Goal: Communication & Community: Answer question/provide support

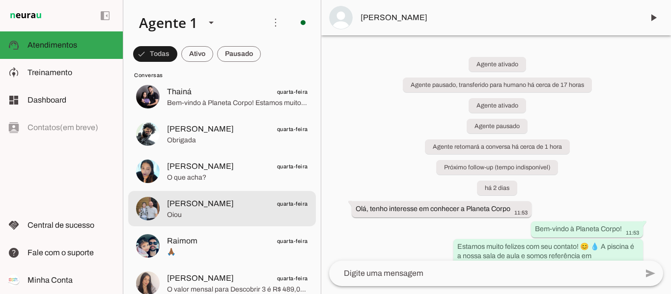
scroll to position [884, 0]
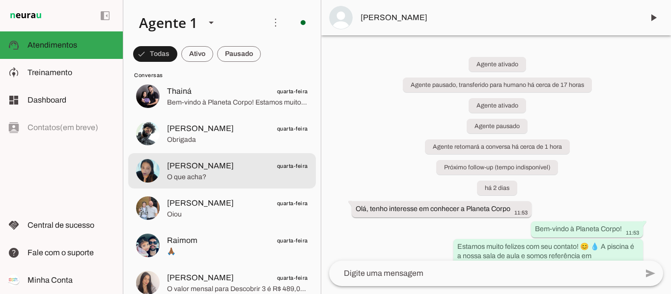
click at [193, 170] on span "Flavia Rosa" at bounding box center [200, 166] width 67 height 12
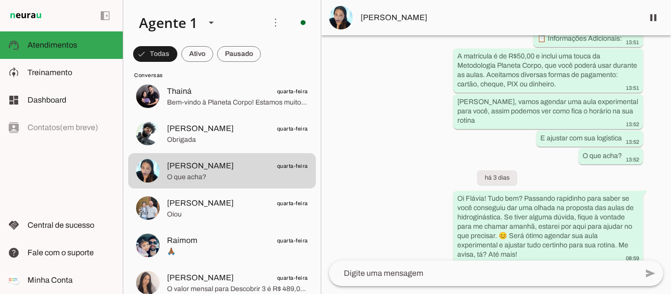
scroll to position [1096, 0]
click at [650, 18] on span at bounding box center [653, 18] width 24 height 24
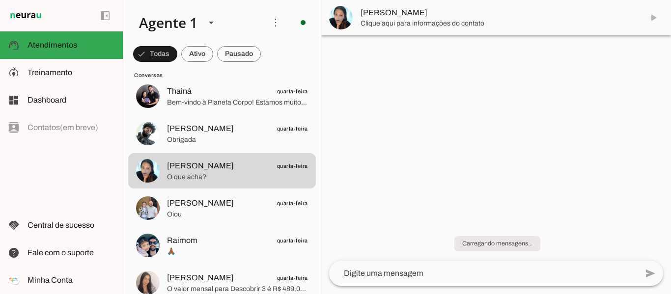
scroll to position [0, 0]
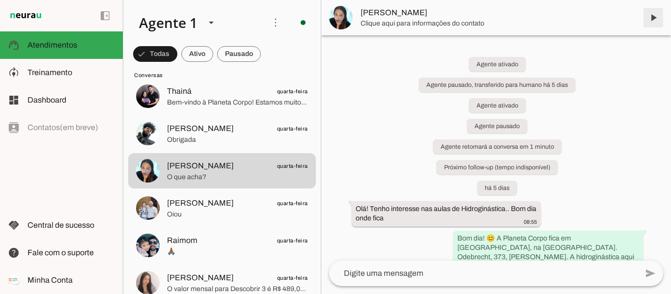
click at [652, 18] on span at bounding box center [653, 18] width 24 height 24
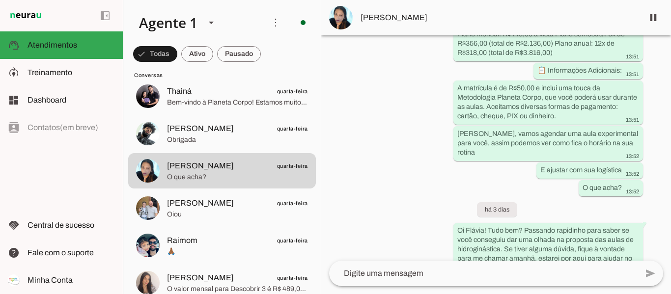
scroll to position [1137, 0]
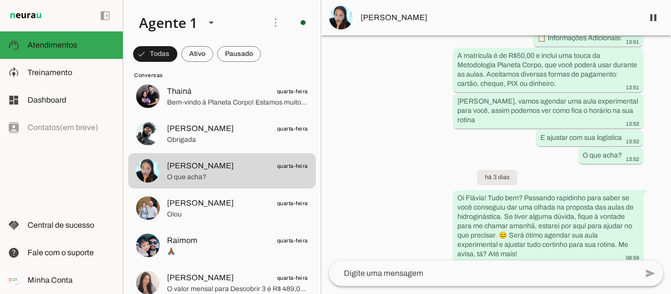
click at [434, 269] on textarea at bounding box center [483, 274] width 308 height 12
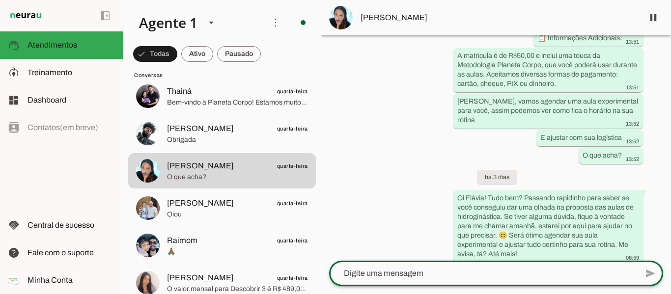
type textarea "N"
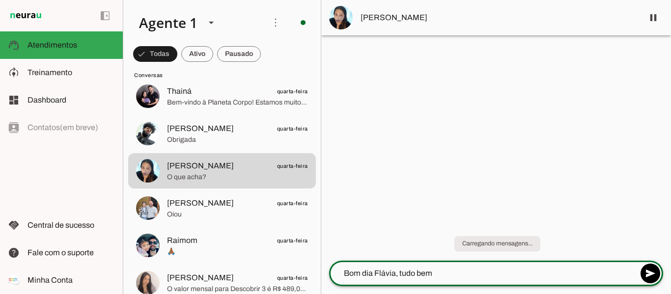
type textarea "Bom dia Flávia, tudo bem?"
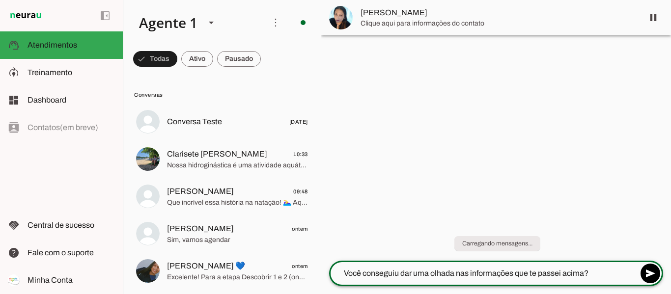
type textarea "Você conseguiu dar uma olhada nas informações que te passei acima?"
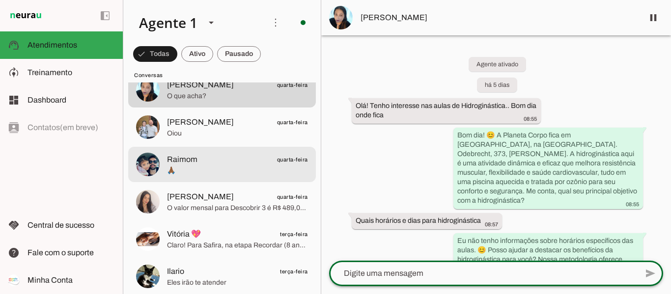
scroll to position [982, 0]
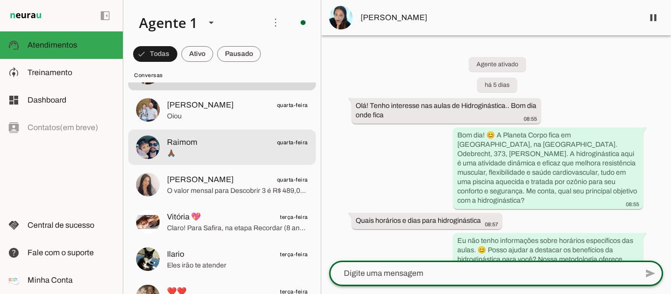
click at [193, 151] on span "🙏🏾" at bounding box center [237, 154] width 141 height 10
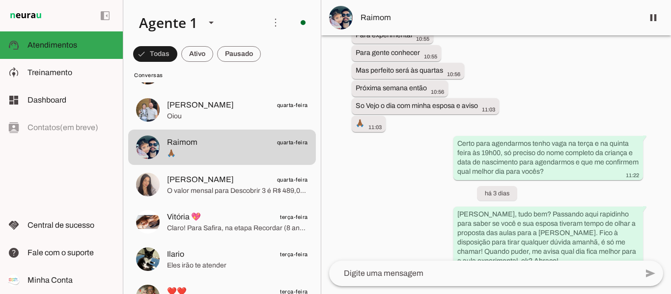
scroll to position [1440, 0]
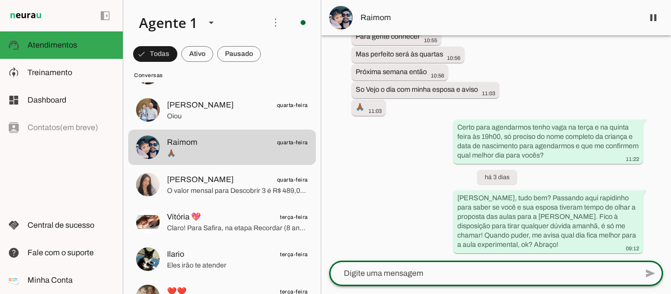
click at [402, 269] on textarea at bounding box center [483, 274] width 308 height 12
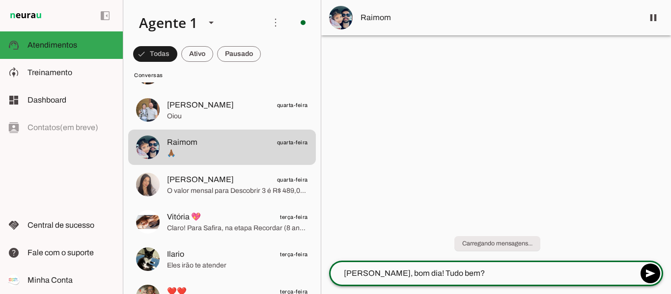
type textarea "Oi Raimon, bom dia! Tudo bem?"
click at [581, 274] on textarea "Vamos dar continuidade no agendamento da aula experimental do" at bounding box center [483, 274] width 308 height 12
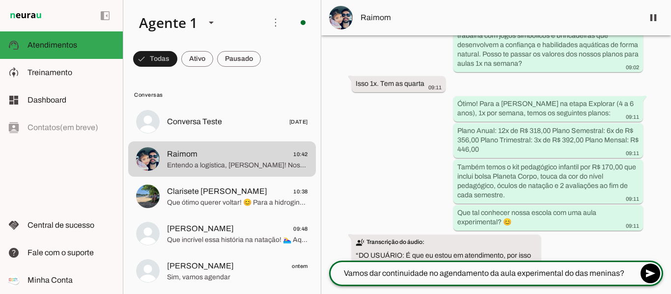
scroll to position [933, 0]
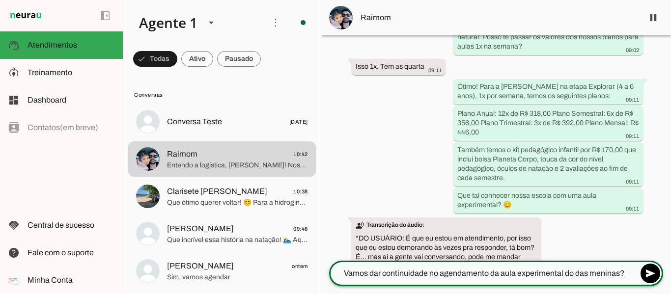
click at [620, 273] on textarea "Vamos dar continuidade no agendamento da aula experimental do das meninas?" at bounding box center [483, 274] width 308 height 12
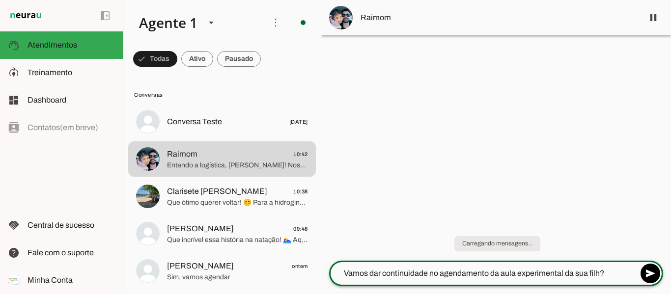
type textarea "Vamos dar continuidade no agendamento da aula experimental da sua filha?"
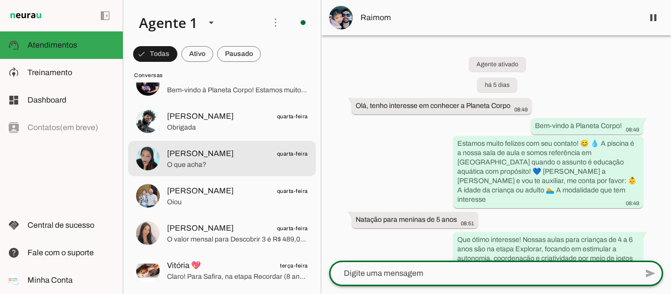
scroll to position [982, 0]
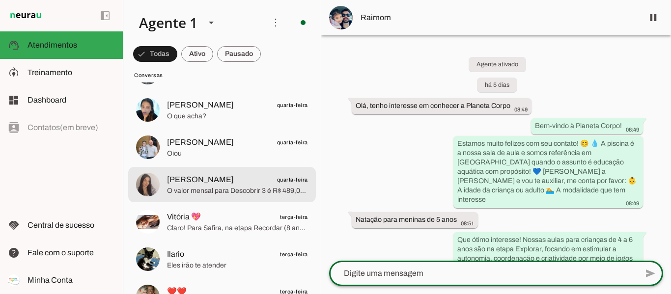
click at [183, 186] on span "O valor mensal para Descobrir 3 é R$ 489,00, com aulas 1 vez por semana. O plan…" at bounding box center [237, 191] width 141 height 10
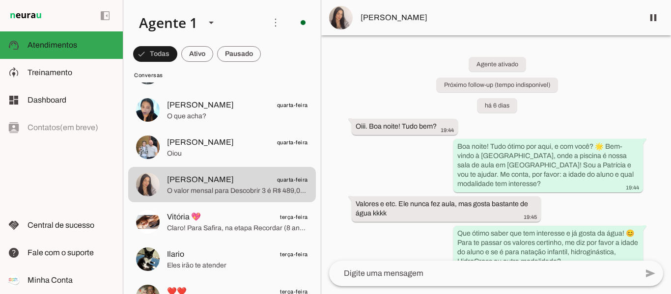
click at [543, 113] on div "Agente ativado Próximo follow-up (tempo indisponível) há 6 dias Oiii. Boa noite…" at bounding box center [495, 147] width 349 height 225
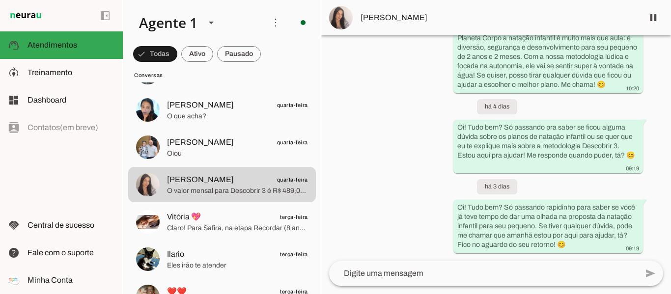
scroll to position [796, 0]
click at [649, 17] on span at bounding box center [653, 18] width 24 height 24
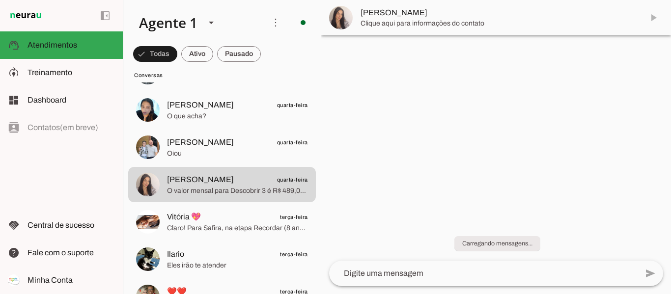
scroll to position [0, 0]
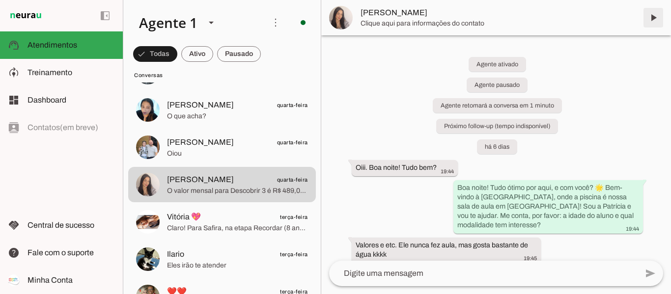
click at [651, 17] on span at bounding box center [653, 18] width 24 height 24
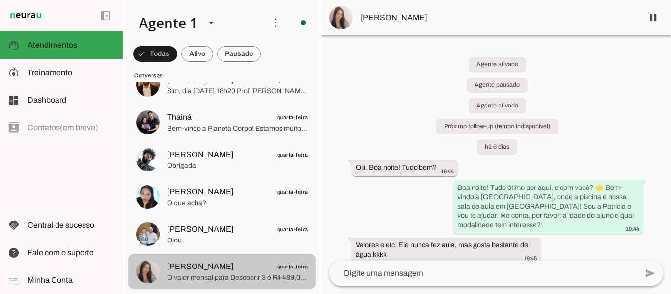
scroll to position [884, 0]
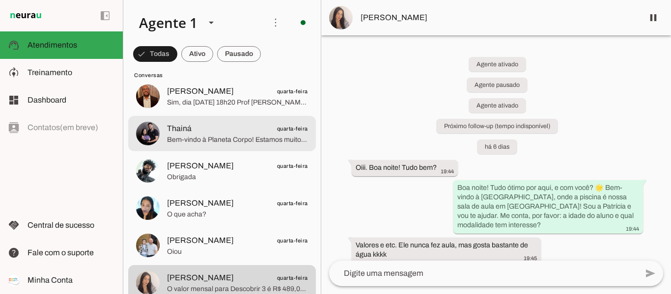
click at [212, 139] on span "Bem-vindo à Planeta Corpo! Estamos muito felizes com seu contato! 😊 💧 A piscina…" at bounding box center [237, 140] width 141 height 10
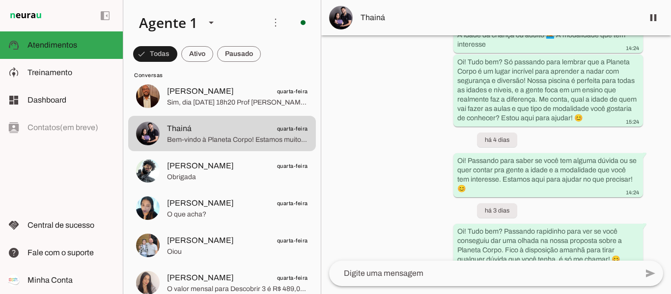
scroll to position [190, 0]
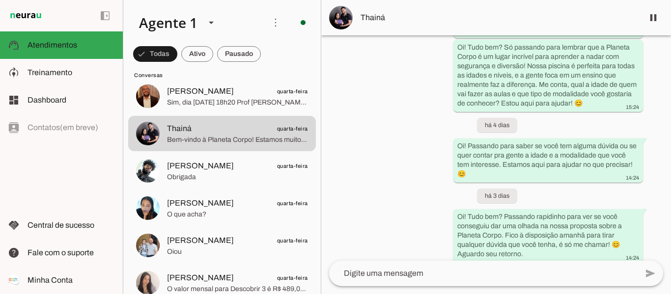
click at [435, 278] on textarea at bounding box center [483, 274] width 308 height 12
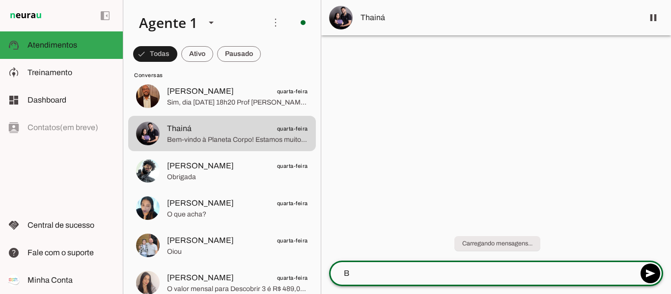
scroll to position [0, 0]
type textarea "Bom dia Thainá, tudo bem?"
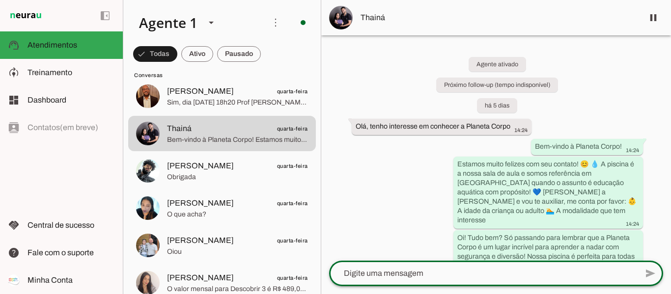
type textarea "C"
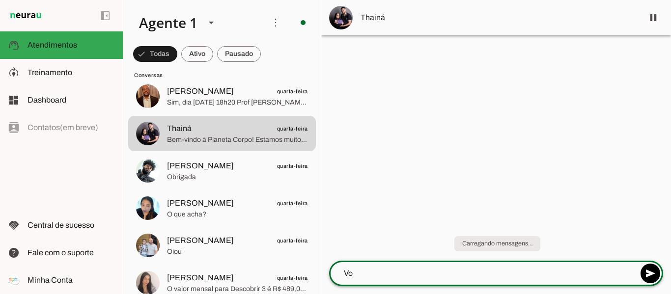
type textarea "V"
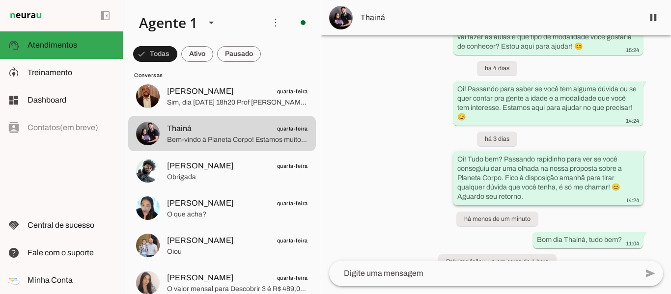
scroll to position [236, 0]
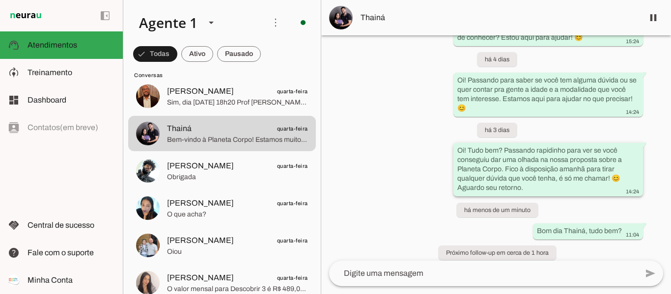
drag, startPoint x: 356, startPoint y: 105, endPoint x: 583, endPoint y: 178, distance: 238.7
click at [583, 178] on div "Agente ativado há 5 dias Olá, tenho interesse em conhecer a Planeta Corpo 14:24…" at bounding box center [495, 147] width 349 height 225
click at [389, 180] on div "Agente ativado há 5 dias Olá, tenho interesse em conhecer a Planeta Corpo 14:24…" at bounding box center [495, 147] width 349 height 225
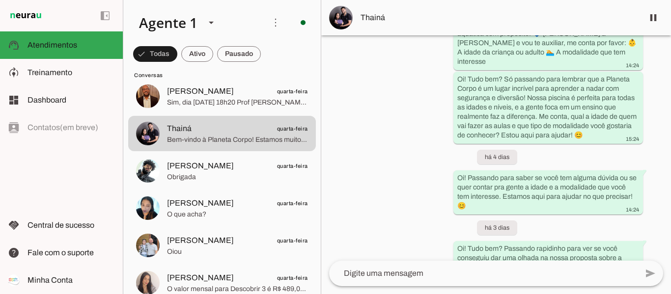
scroll to position [0, 0]
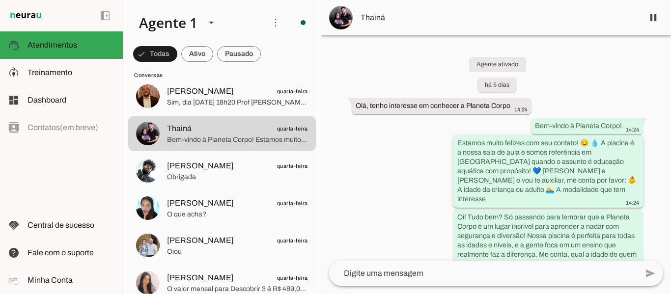
drag, startPoint x: 455, startPoint y: 141, endPoint x: 627, endPoint y: 161, distance: 173.9
click at [627, 161] on whatsapp-message-bubble "Estamos muito felizes com seu contato! 😊 💧 A piscina é a nossa sala de aula e s…" at bounding box center [547, 171] width 189 height 72
click at [361, 215] on div "Agente ativado há 5 dias Olá, tenho interesse em conhecer a Planeta Corpo 14:24…" at bounding box center [495, 147] width 349 height 225
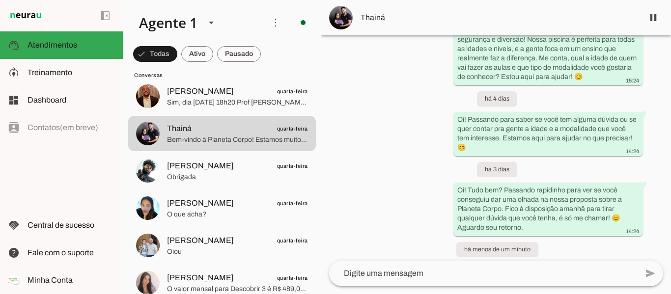
scroll to position [236, 0]
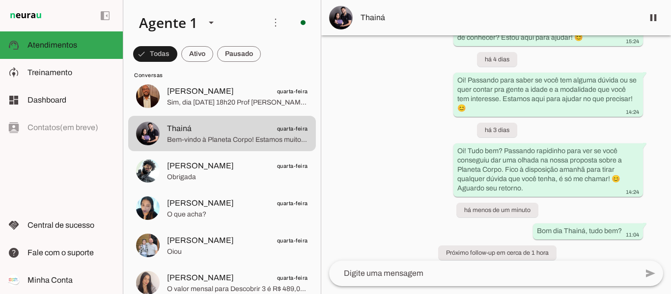
click at [441, 276] on textarea at bounding box center [483, 274] width 308 height 12
paste textarea "Fico feliz com seu contato! Pra te indicar a melhor opção, pode me contar rapid…"
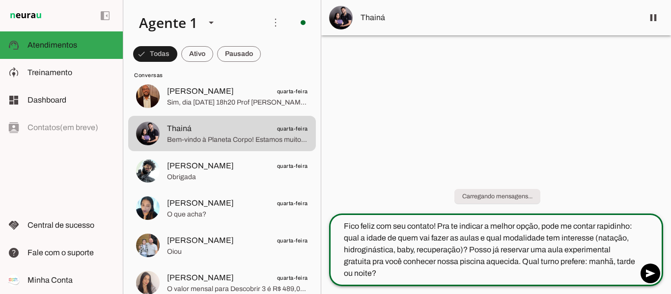
scroll to position [0, 0]
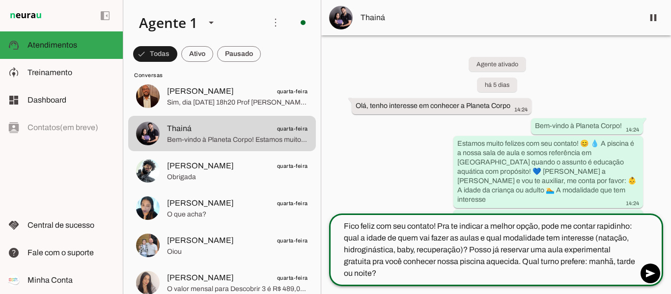
drag, startPoint x: 398, startPoint y: 249, endPoint x: 461, endPoint y: 251, distance: 63.3
click at [461, 251] on textarea "Fico feliz com seu contato! Pra te indicar a melhor opção, pode me contar rapid…" at bounding box center [483, 249] width 308 height 59
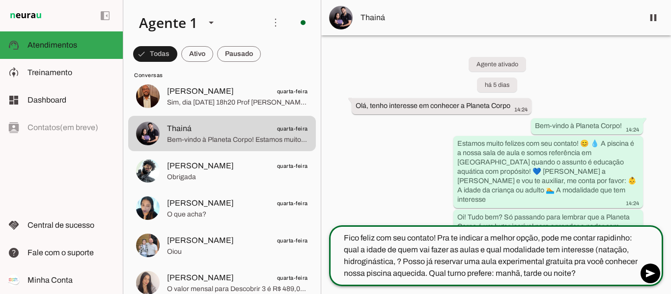
click at [596, 248] on textarea "Fico feliz com seu contato! Pra te indicar a melhor opção, pode me contar rapid…" at bounding box center [483, 255] width 308 height 47
drag, startPoint x: 443, startPoint y: 257, endPoint x: 644, endPoint y: 280, distance: 202.1
click at [644, 280] on div "add send send 🎤 Recording..." at bounding box center [496, 255] width 334 height 61
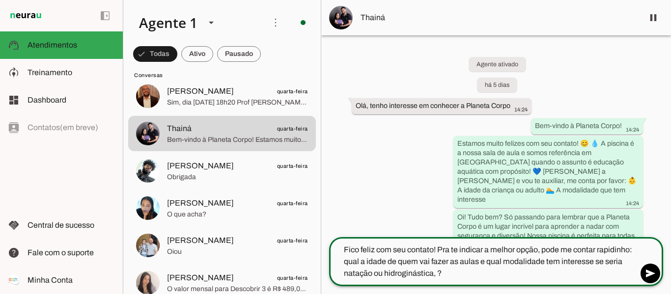
click at [438, 272] on textarea "Fico feliz com seu contato! Pra te indicar a melhor opção, pode me contar rapid…" at bounding box center [483, 261] width 308 height 35
type textarea "Fico feliz com seu contato! Pra te indicar a melhor opção, pode me contar rapid…"
type md-outlined-text-field "Fico feliz com seu contato! Pra te indicar a melhor opção, pode me contar rapid…"
click at [651, 271] on span at bounding box center [650, 274] width 24 height 24
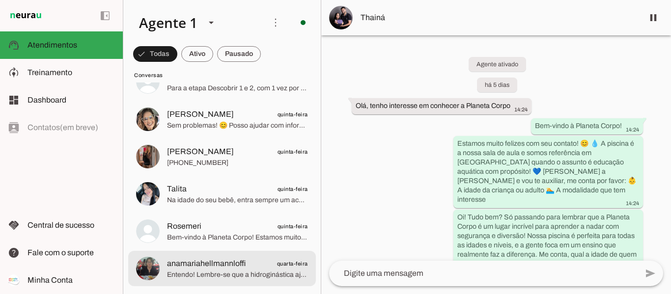
scroll to position [540, 0]
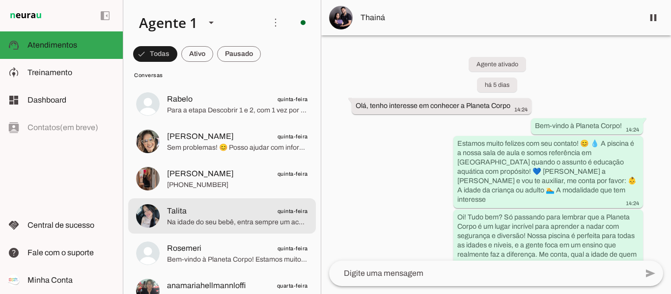
click at [197, 210] on span "Talita quinta-feira" at bounding box center [237, 211] width 141 height 12
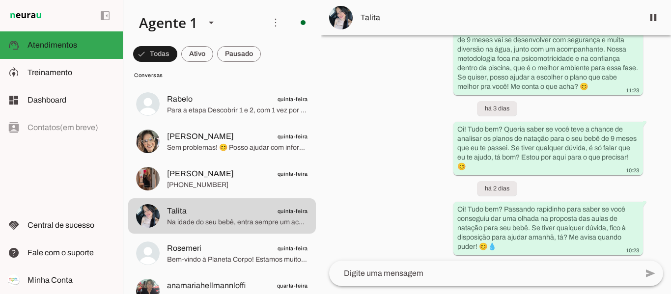
scroll to position [412, 0]
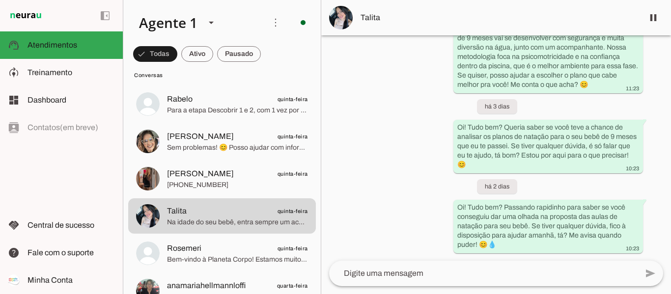
click at [378, 269] on textarea at bounding box center [483, 274] width 308 height 12
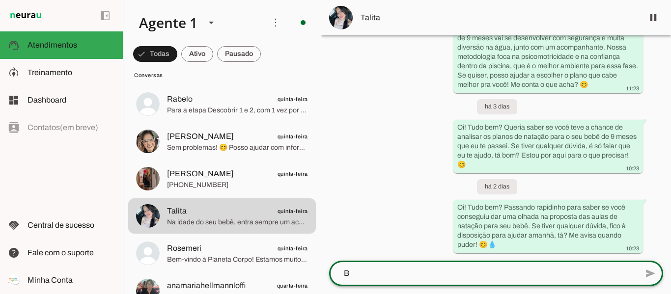
scroll to position [0, 0]
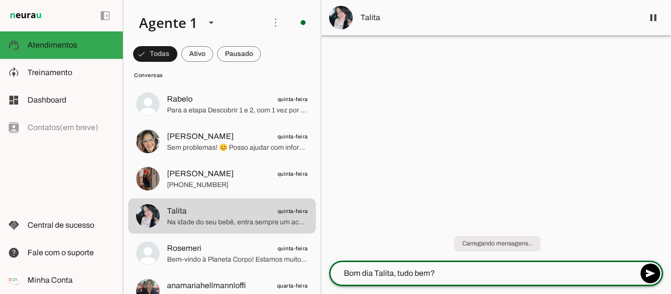
type textarea "Bom dia Talita, tudo bem?"
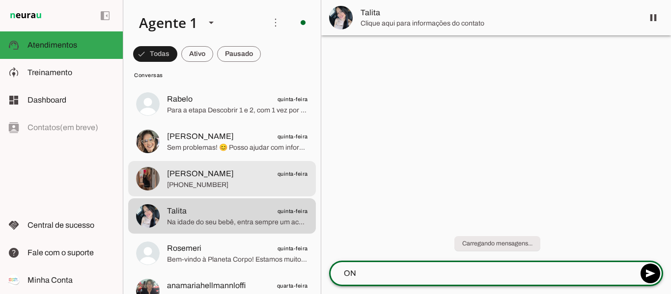
type textarea "O"
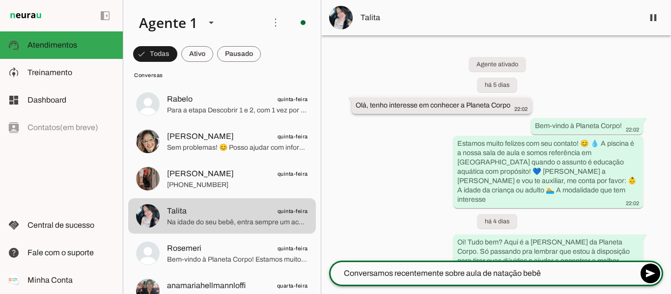
type textarea "Conversamos recentemente sobre aula de natação bebê"
type md-outlined-text-field "Conversamos recentemente sobre aula de natação bebê"
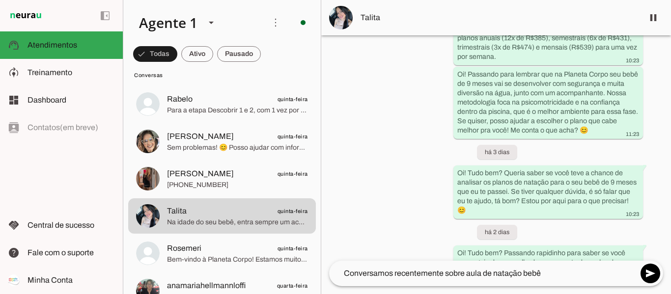
scroll to position [457, 0]
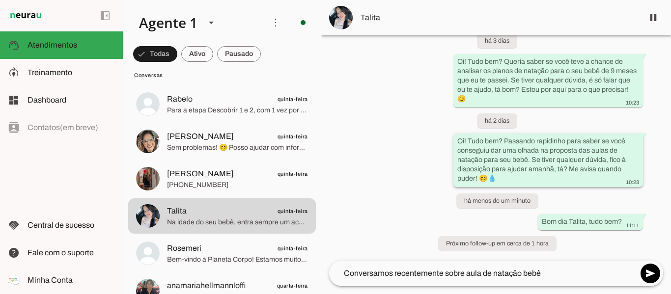
drag, startPoint x: 354, startPoint y: 105, endPoint x: 636, endPoint y: 180, distance: 291.6
click at [636, 180] on div "Agente ativado há 5 dias Olá, tenho interesse em conhecer a Planeta Corpo 22:02…" at bounding box center [495, 147] width 349 height 225
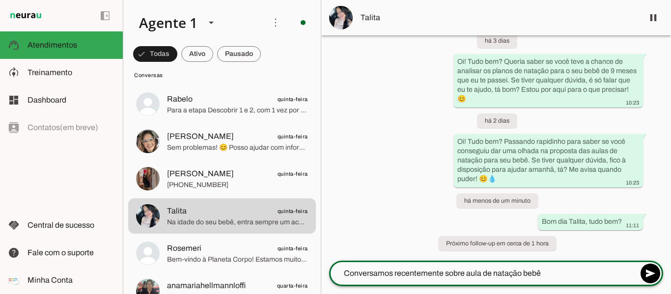
drag, startPoint x: 473, startPoint y: 274, endPoint x: 333, endPoint y: 274, distance: 139.9
click at [333, 274] on textarea "Conversamos recentemente sobre aula de natação bebê" at bounding box center [483, 274] width 308 height 12
click at [570, 275] on textarea "Conversamos recentemente sobre aula de natação bebê" at bounding box center [483, 274] width 308 height 12
paste textarea "Aqui é a Patrícia da Planeta Corpo 😊 Que bom que você tem interesse — o seu beb…"
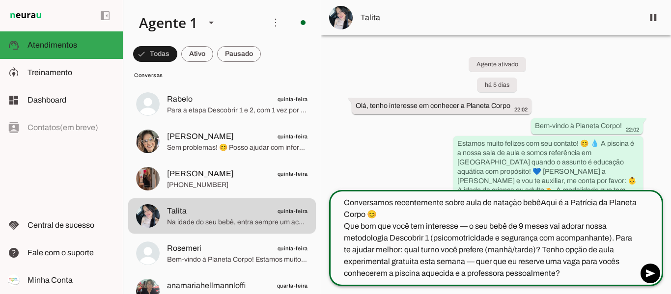
drag, startPoint x: 539, startPoint y: 202, endPoint x: 633, endPoint y: 214, distance: 94.0
click at [636, 216] on textarea "Conversamos recentemente sobre aula de natação bebêAqui é a Patrícia da Planeta…" at bounding box center [483, 238] width 308 height 82
click at [343, 202] on textarea "Conversamos recentemente sobre aula de natação bebêAqui é a Patrícia da Planeta…" at bounding box center [483, 238] width 308 height 82
paste textarea "Aqui é a Patrícia da Planeta Corpo 😊"
drag, startPoint x: 398, startPoint y: 202, endPoint x: 373, endPoint y: 202, distance: 24.5
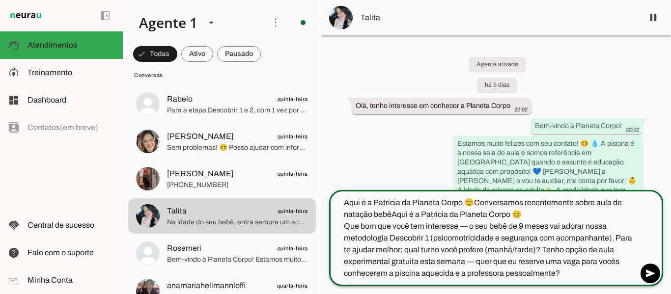
click at [373, 202] on textarea "Aqui é a Patrícia da Planeta Corpo 😊Conversamos recentemente sobre aula de nata…" at bounding box center [483, 238] width 308 height 82
drag, startPoint x: 393, startPoint y: 215, endPoint x: 519, endPoint y: 213, distance: 126.2
click at [519, 213] on textarea "Aqui é a Tainara da Planeta Corpo 😊Conversamos recentemente sobre aula de nataç…" at bounding box center [483, 238] width 308 height 82
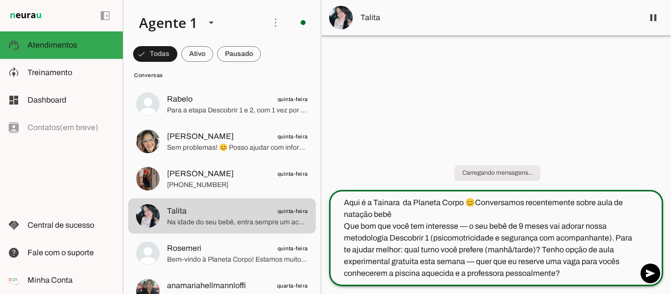
click at [476, 197] on textarea "Aqui é a Tainara da Planeta Corpo 😊Conversamos recentemente sobre aula de nataç…" at bounding box center [483, 238] width 308 height 82
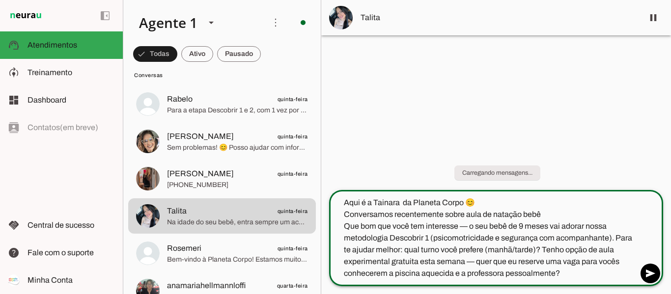
click at [349, 227] on textarea "Aqui é a Tainara da Planeta Corpo 😊 Conversamos recentemente sobre aula de nata…" at bounding box center [483, 238] width 308 height 82
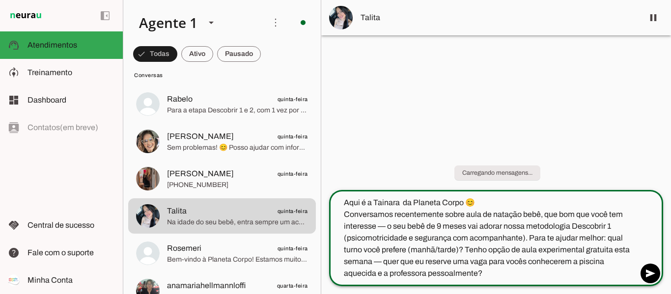
click at [386, 225] on textarea "Aqui é a Tainara da Planeta Corpo 😊 Conversamos recentemente sobre aula de nata…" at bounding box center [483, 238] width 308 height 82
click at [376, 226] on textarea "Aqui é a Tainara da Planeta Corpo 😊 Conversamos recentemente sobre aula de nata…" at bounding box center [483, 238] width 308 height 82
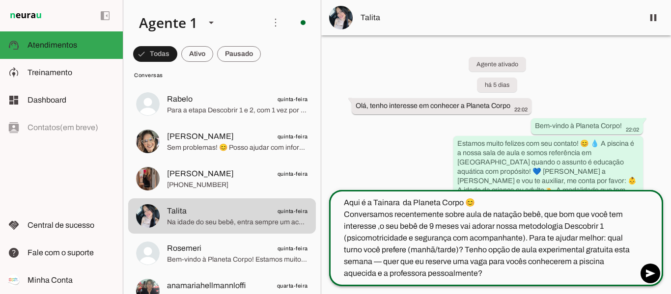
drag, startPoint x: 523, startPoint y: 237, endPoint x: 580, endPoint y: 284, distance: 73.9
click at [579, 284] on div "Aqui é a Tainara da Planeta Corpo 😊 Conversamos recentemente sobre aula de nata…" at bounding box center [483, 238] width 308 height 96
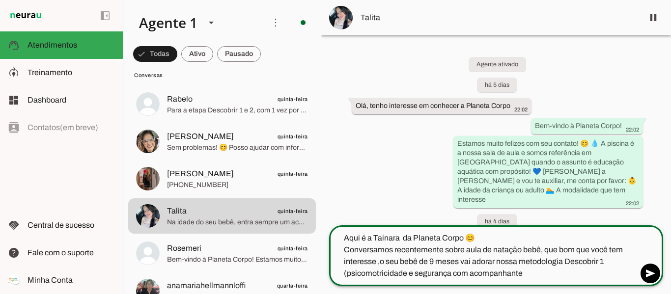
click at [349, 277] on textarea "Aqui é a Tainara da Planeta Corpo 😊 Conversamos recentemente sobre aula de nata…" at bounding box center [483, 255] width 308 height 47
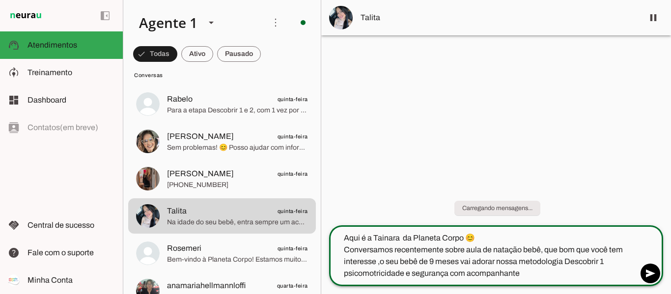
click at [541, 274] on textarea "Aqui é a Tainara da Planeta Corpo 😊 Conversamos recentemente sobre aula de nata…" at bounding box center [483, 255] width 308 height 47
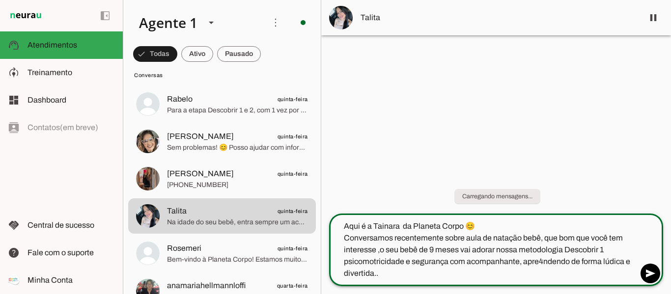
type textarea "Aqui é a Tainara da Planeta Corpo 😊 Conversamos recentemente sobre aula de nata…"
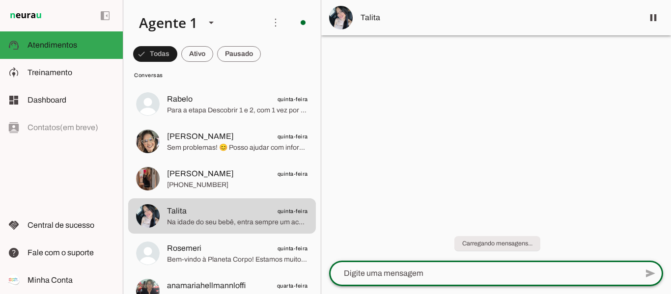
paste textarea "). Para te ajudar melhor: qual turno você prefere (manhã/tarde)? Tenho opção de…"
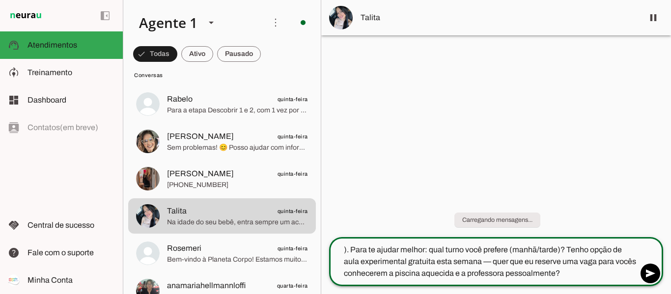
click at [349, 247] on textarea "). Para te ajudar melhor: qual turno você prefere (manhã/tarde)? Tenho opção de…" at bounding box center [483, 261] width 308 height 35
click at [422, 250] on textarea "Para te ajudar melhor: qual turno você prefere (manhã/tarde)? Tenho opção de au…" at bounding box center [483, 261] width 308 height 35
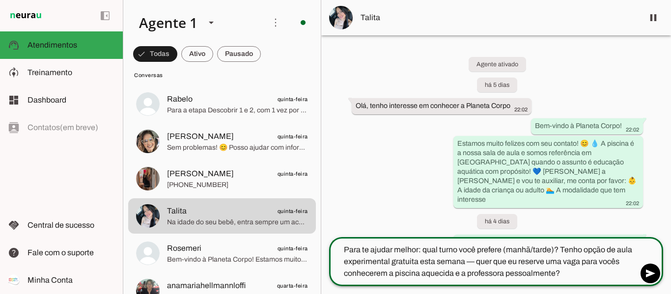
drag, startPoint x: 501, startPoint y: 250, endPoint x: 550, endPoint y: 253, distance: 49.1
click at [551, 253] on textarea "Para te ajudar melhor: qual turno você prefere (manhã/tarde)? Tenho opção de au…" at bounding box center [483, 261] width 308 height 35
drag, startPoint x: 517, startPoint y: 275, endPoint x: 505, endPoint y: 249, distance: 28.8
click at [505, 249] on textarea "Para te ajudar melhor: qual turno você prefere? Tenho opção de aula experimenta…" at bounding box center [483, 261] width 308 height 35
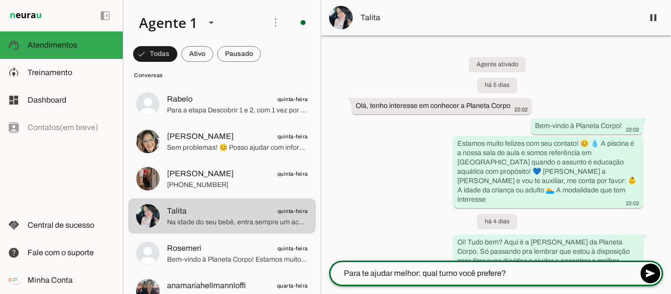
click at [422, 270] on textarea "Para te ajudar melhor: qual turno você prefere?" at bounding box center [483, 274] width 308 height 12
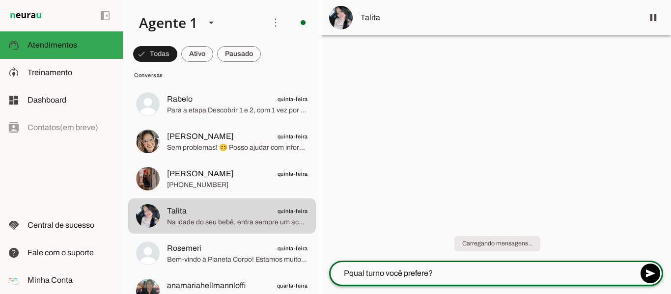
type textarea "qual turno você prefere?"
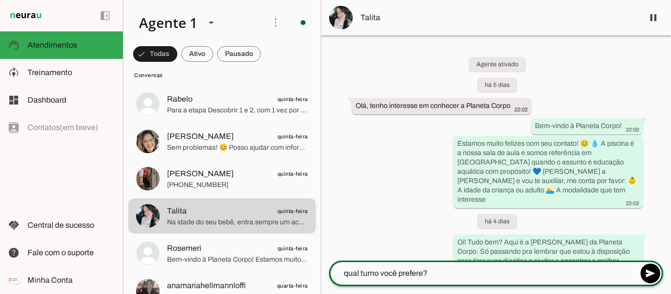
drag, startPoint x: 428, startPoint y: 273, endPoint x: 328, endPoint y: 284, distance: 100.2
click at [329, 284] on div "qual turno você prefere? send" at bounding box center [496, 274] width 334 height 26
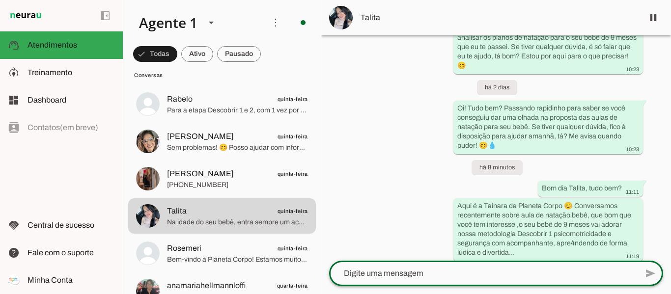
scroll to position [522, 0]
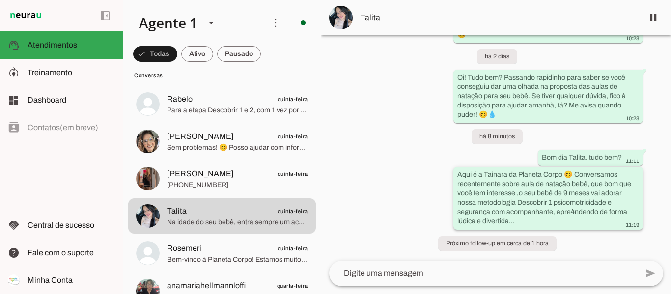
click at [0, 0] on slot "Aqui é a Tainara da Planeta Corpo 😊 Conversamos recentemente sobre aula de nata…" at bounding box center [0, 0] width 0 height 0
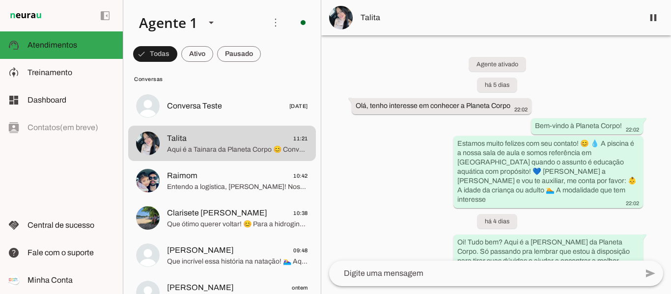
scroll to position [0, 0]
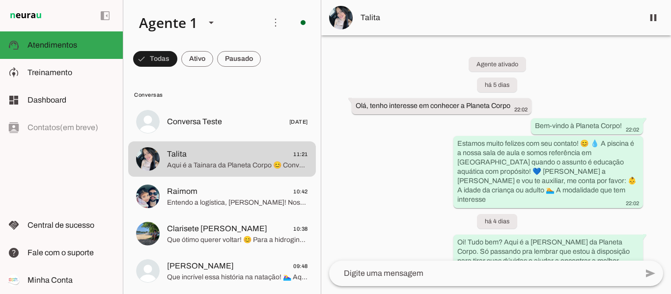
click at [583, 82] on div "Agente ativado há 5 dias Olá, tenho interesse em conhecer a Planeta Corpo 22:02…" at bounding box center [495, 147] width 349 height 225
